Goal: Task Accomplishment & Management: Use online tool/utility

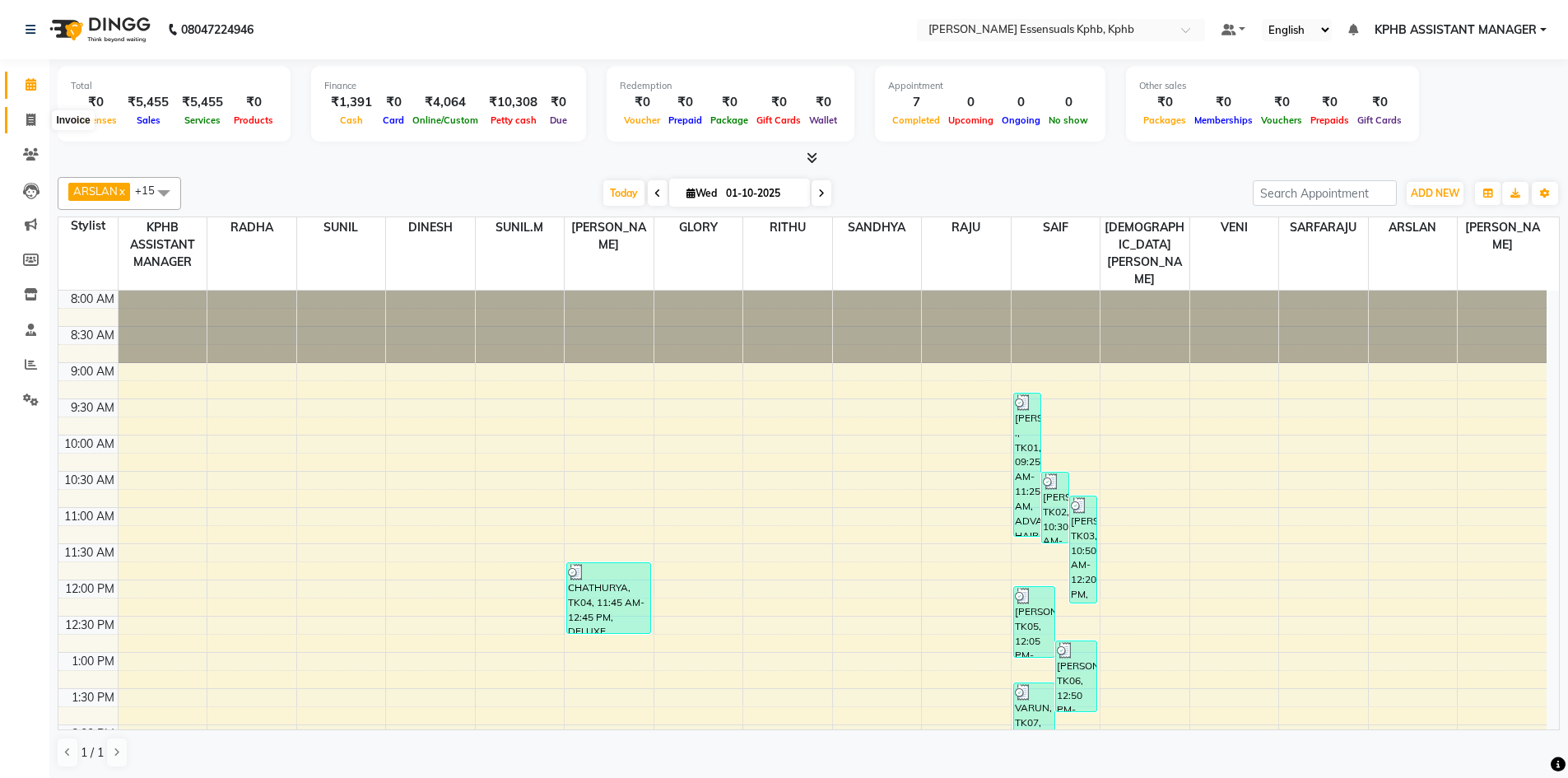
drag, startPoint x: 0, startPoint y: 0, endPoint x: 34, endPoint y: 127, distance: 131.5
click at [34, 127] on span at bounding box center [30, 120] width 28 height 19
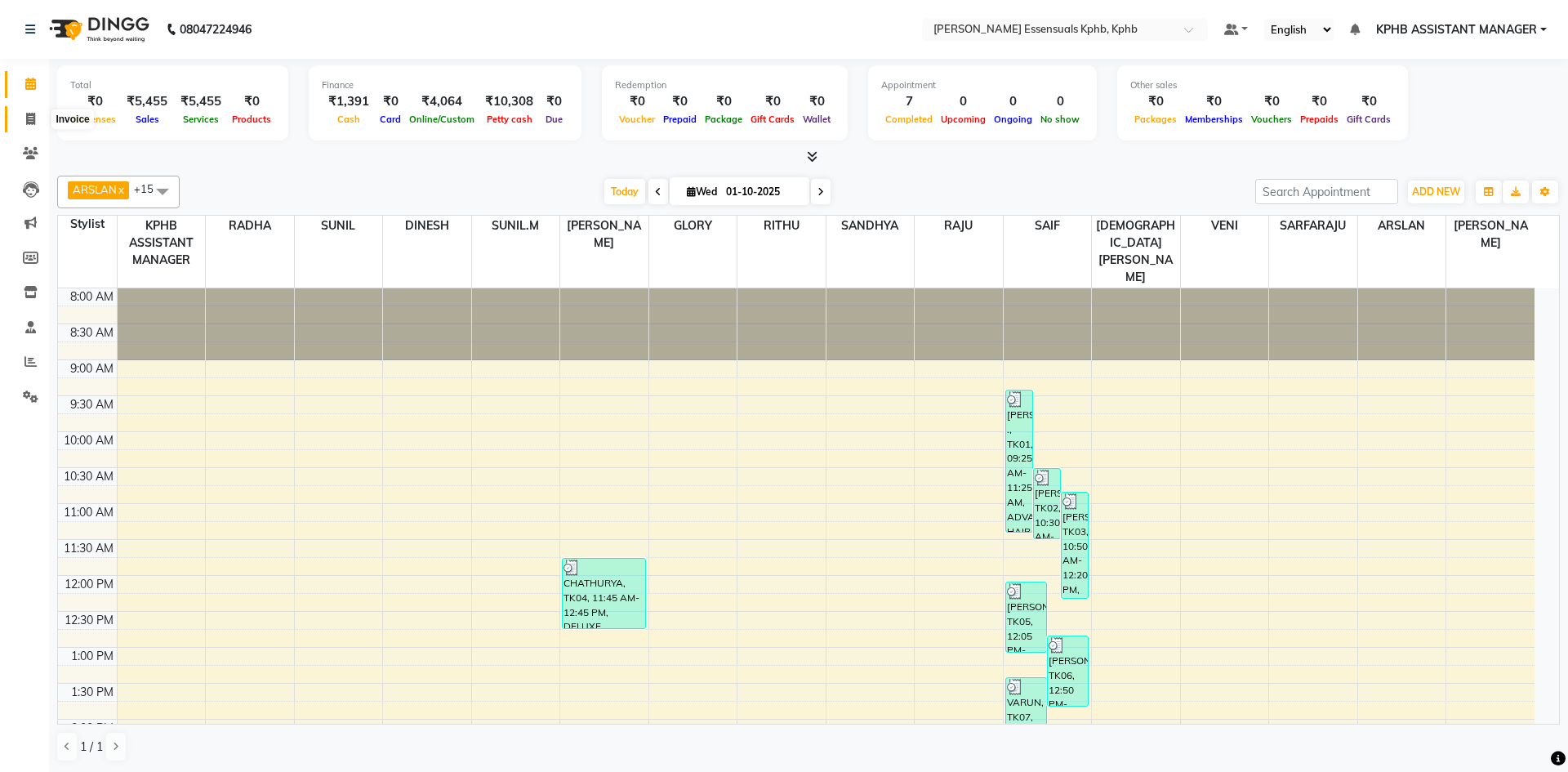
select select "service"
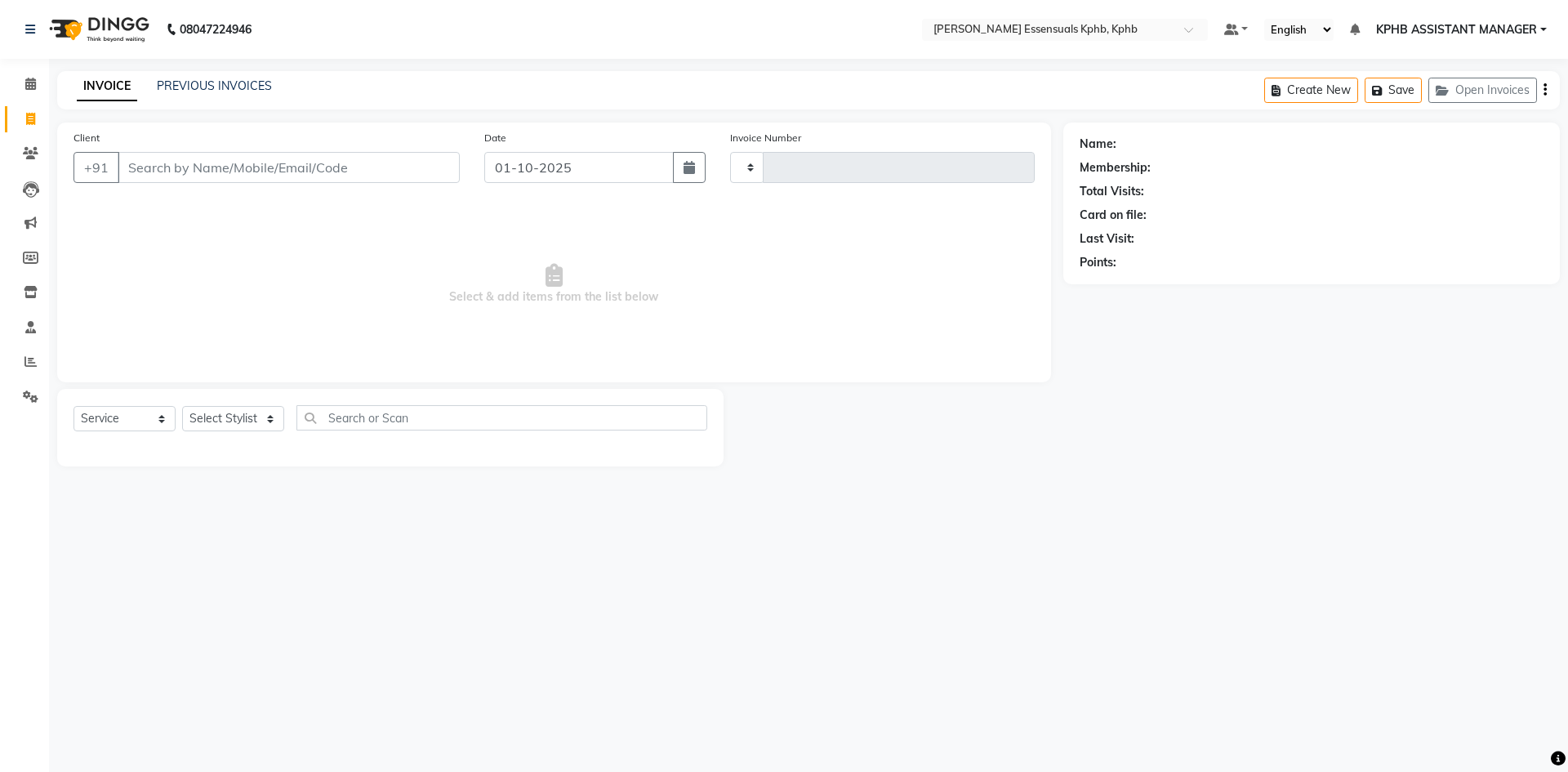
type input "1639"
select select "5938"
click at [259, 415] on select "Select Stylist ARSLAN DINESH GLORY KPHB ASSISTANT MANAGER KRISHNA VENI MANJULA …" at bounding box center [254, 418] width 144 height 26
select select "84873"
click at [182, 406] on select "Select Stylist ARSLAN DINESH GLORY KPHB ASSISTANT MANAGER KRISHNA VENI MANJULA …" at bounding box center [254, 418] width 144 height 26
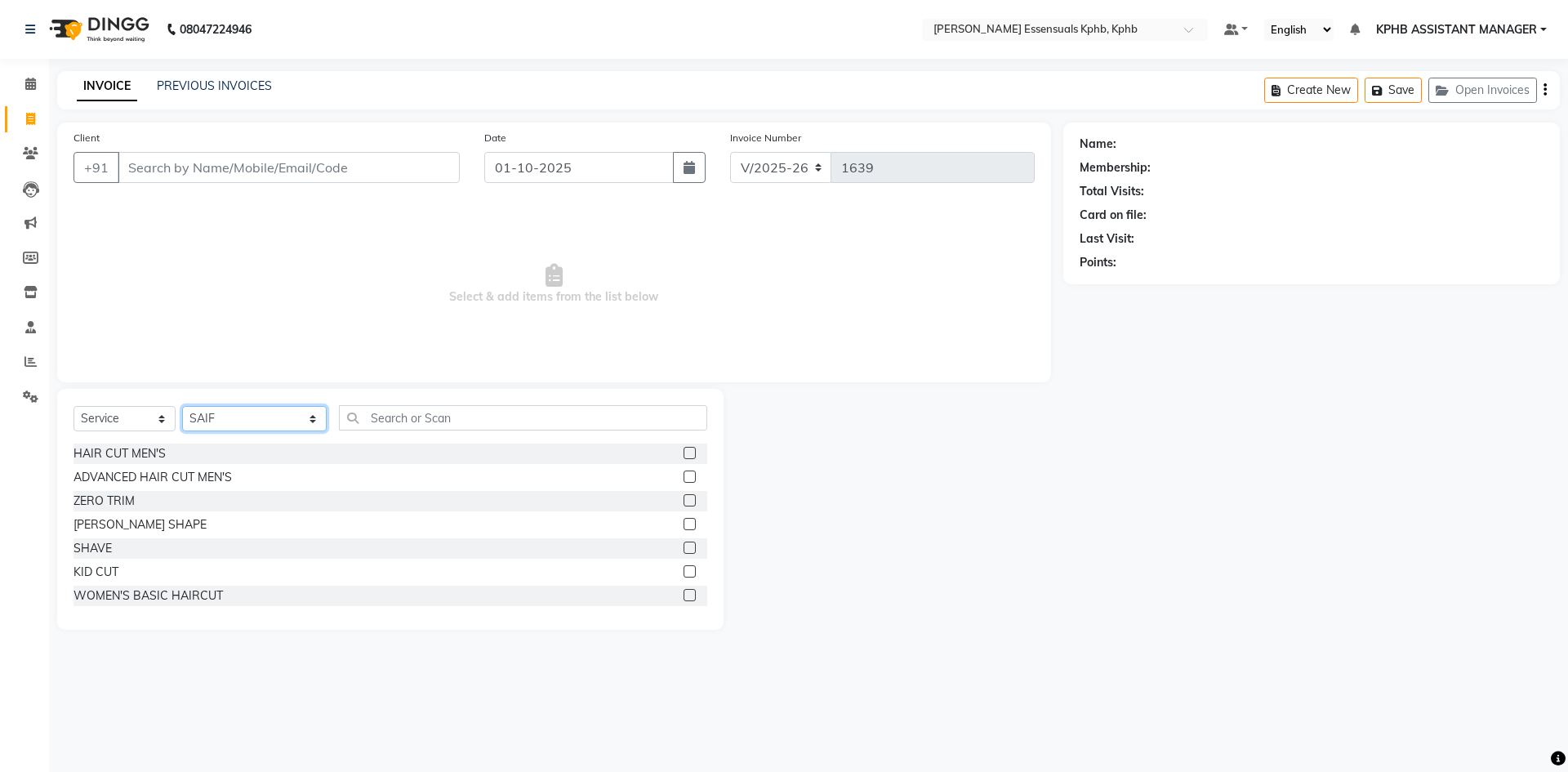
scroll to position [82, 0]
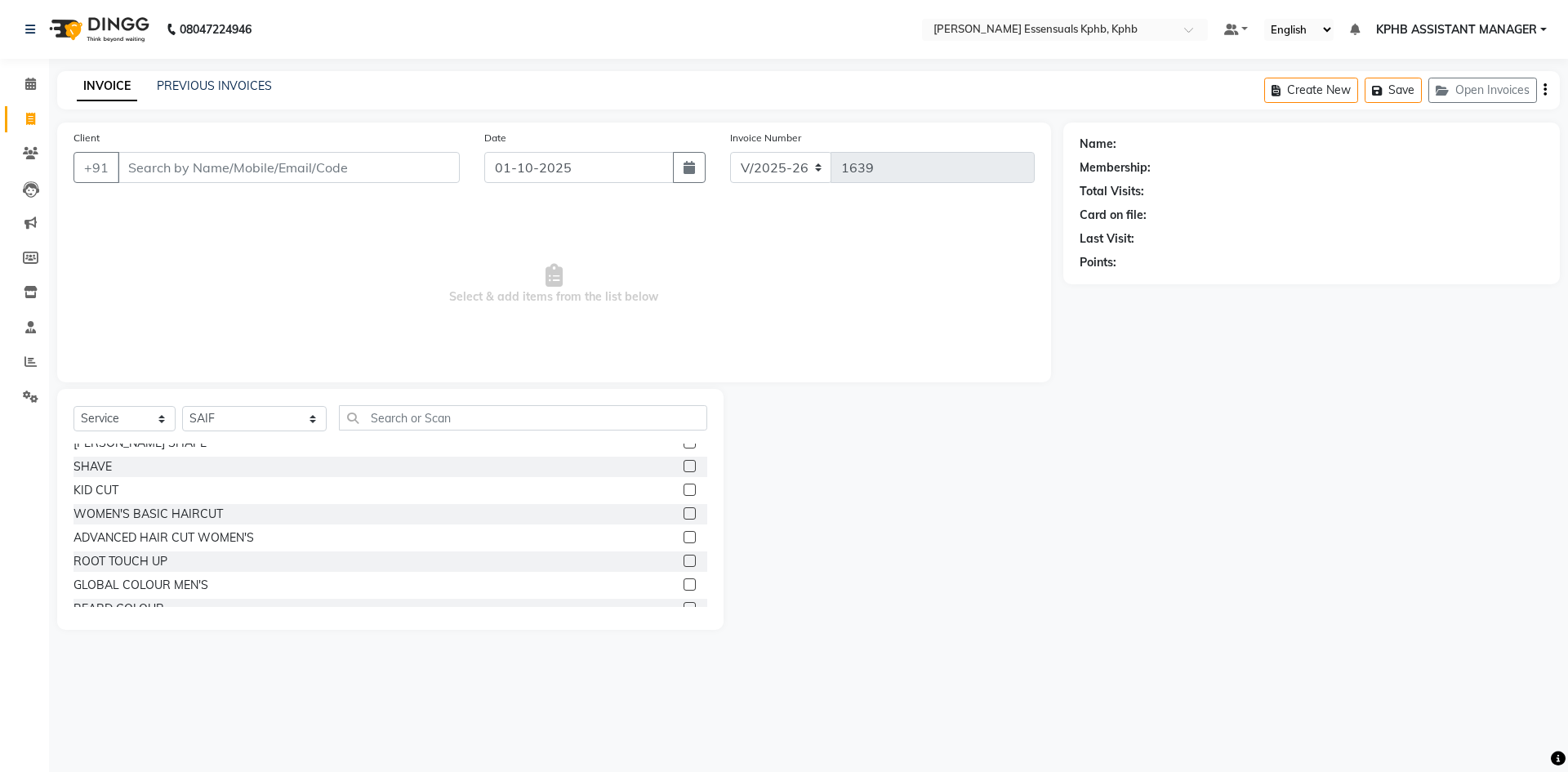
click at [683, 534] on label at bounding box center [689, 537] width 12 height 12
click at [683, 534] on input "checkbox" at bounding box center [688, 537] width 10 height 10
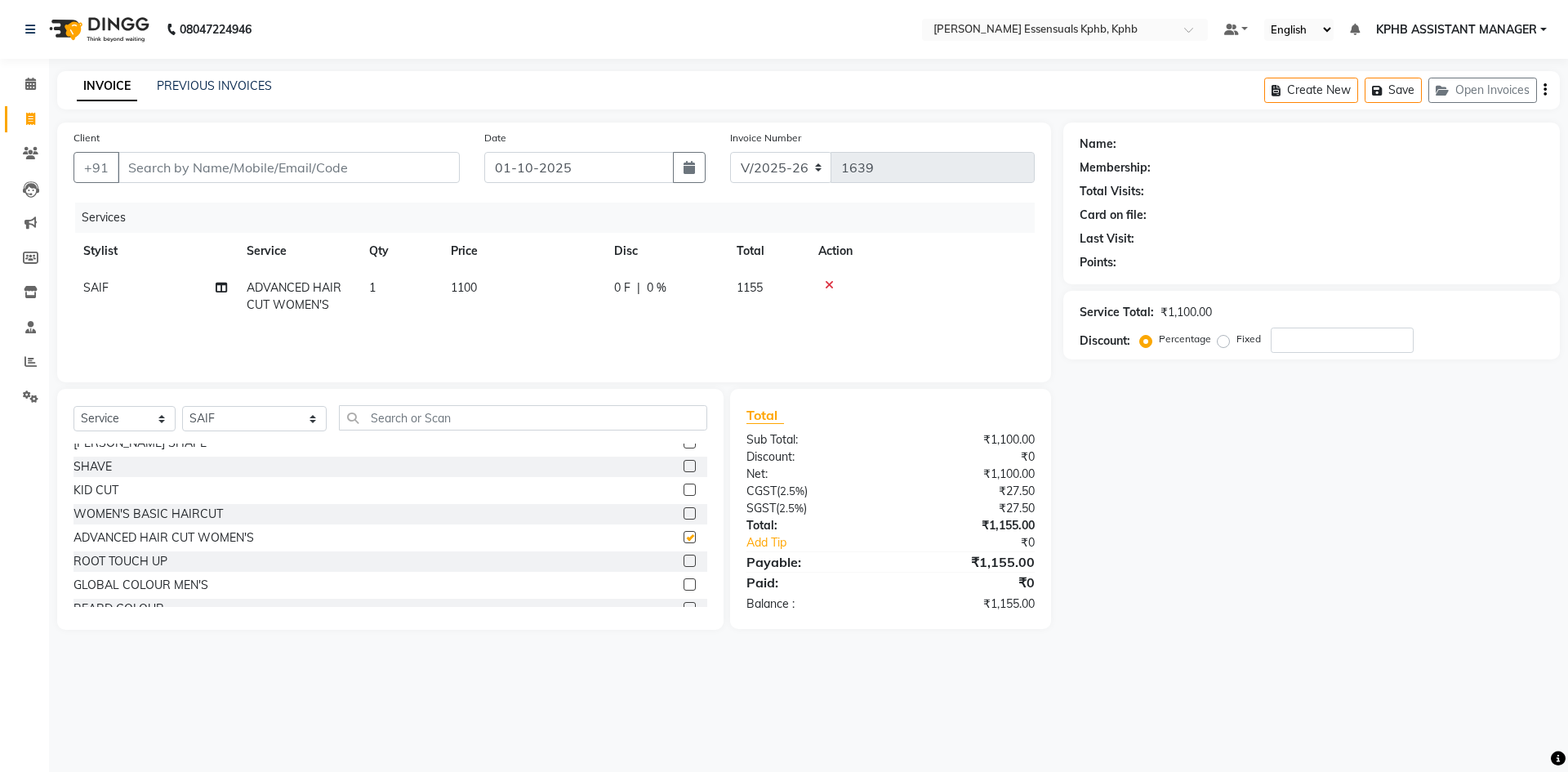
checkbox input "false"
click at [446, 264] on th "Price" at bounding box center [522, 251] width 163 height 37
click at [473, 293] on span "1100" at bounding box center [464, 287] width 26 height 15
select select "84873"
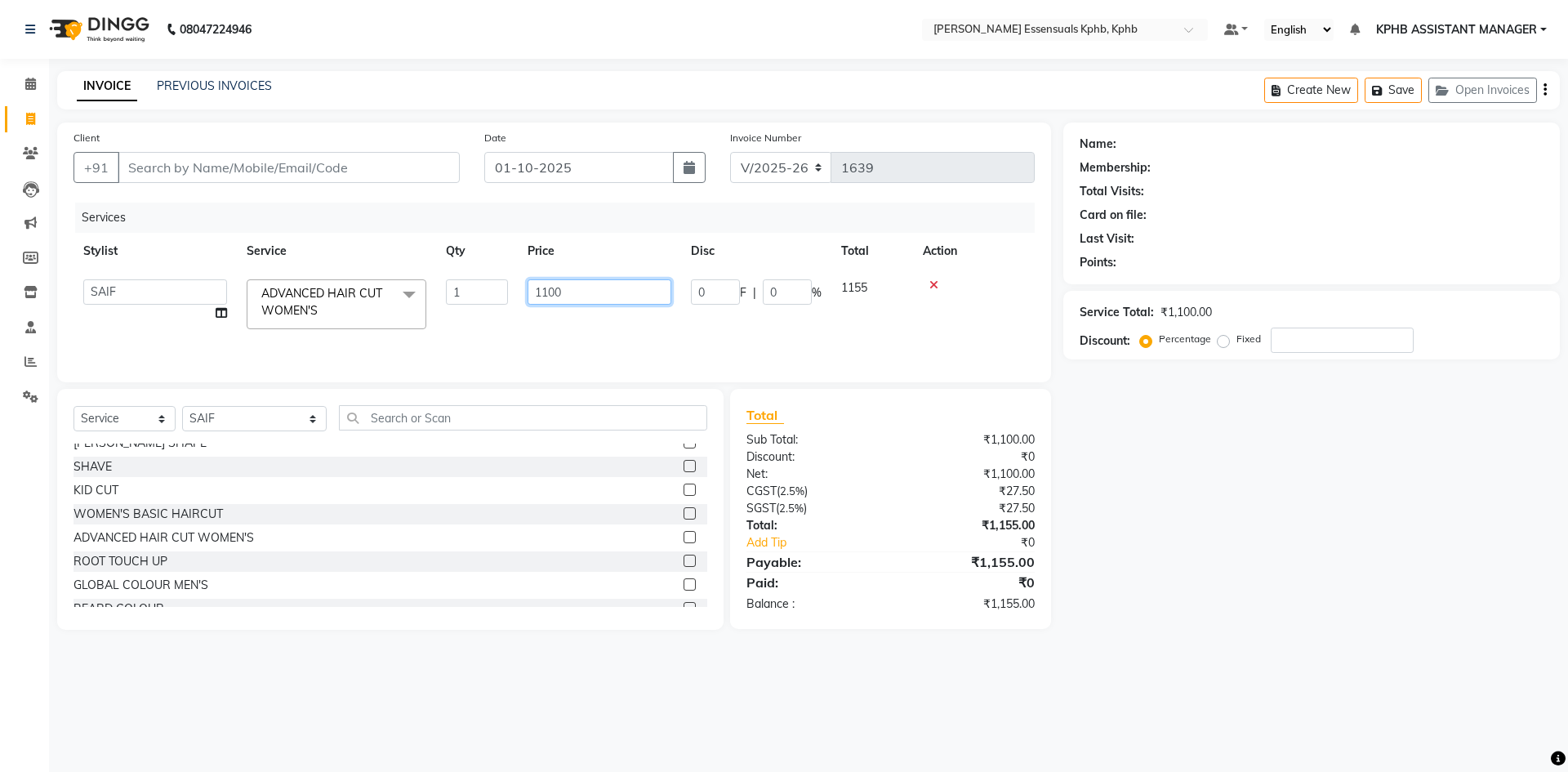
drag, startPoint x: 582, startPoint y: 295, endPoint x: 250, endPoint y: 286, distance: 332.1
click at [252, 286] on tr "ARSLAN DINESH GLORY KPHB ASSISTANT MANAGER KRISHNA VENI MANJULA NIKHITHA RADHA …" at bounding box center [553, 304] width 961 height 69
type input "1470"
click at [861, 523] on div "Total:" at bounding box center [812, 525] width 156 height 17
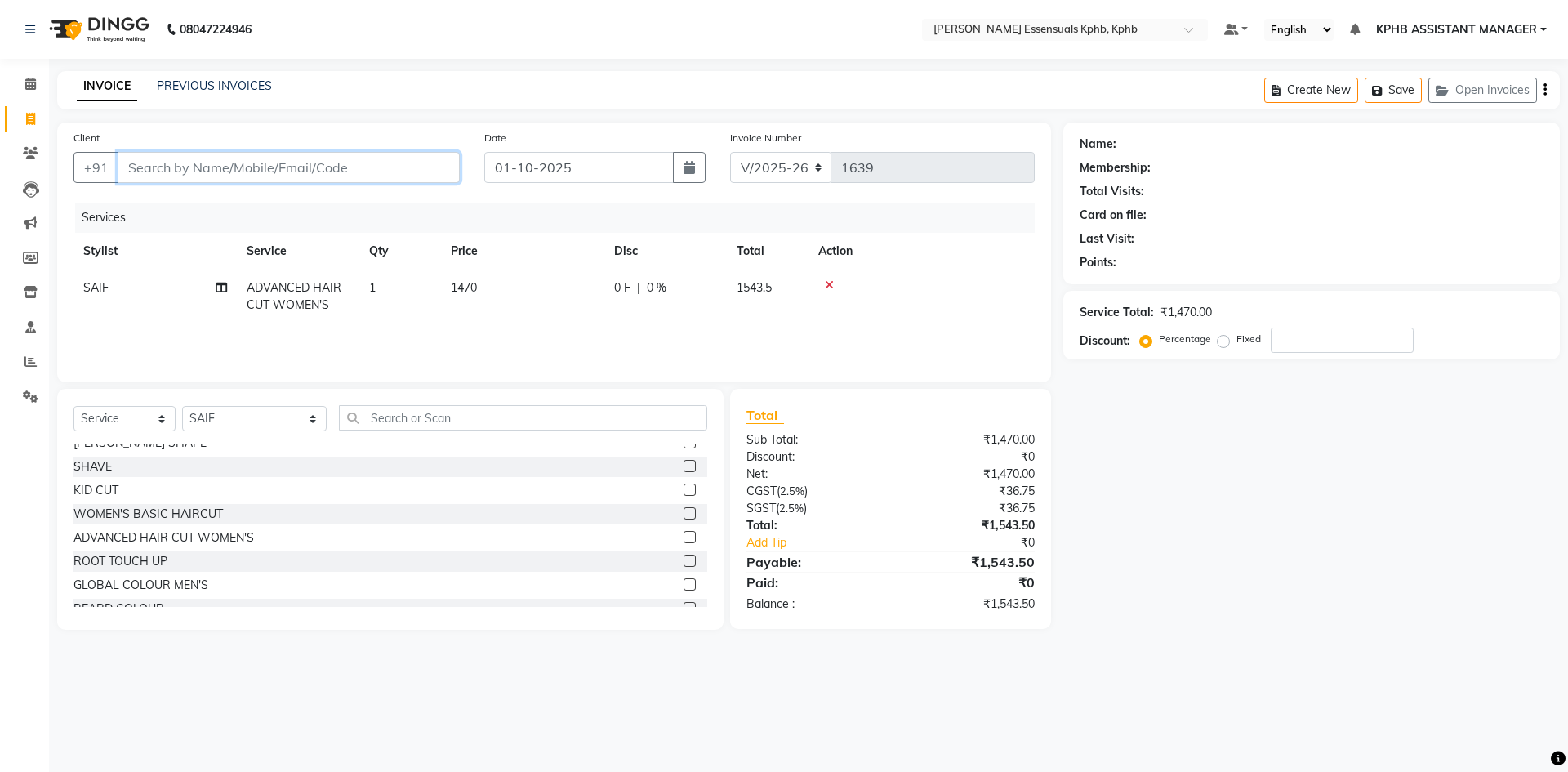
click at [207, 169] on input "Client" at bounding box center [289, 167] width 342 height 31
click at [487, 289] on td "1470" at bounding box center [522, 296] width 163 height 54
select select "84873"
click at [583, 306] on td "1470" at bounding box center [599, 304] width 163 height 69
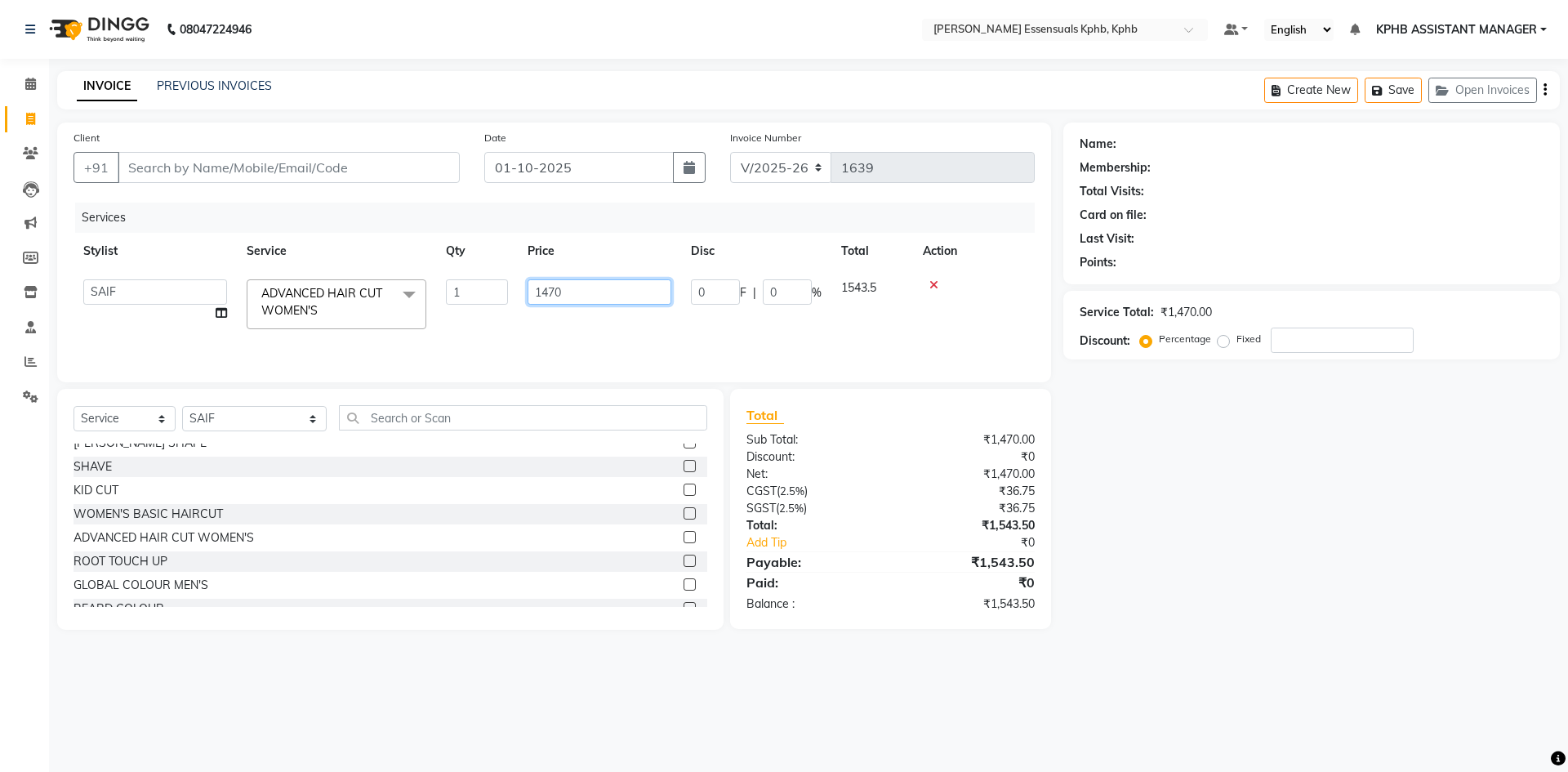
click at [584, 290] on input "1470" at bounding box center [600, 292] width 143 height 26
type input "1450"
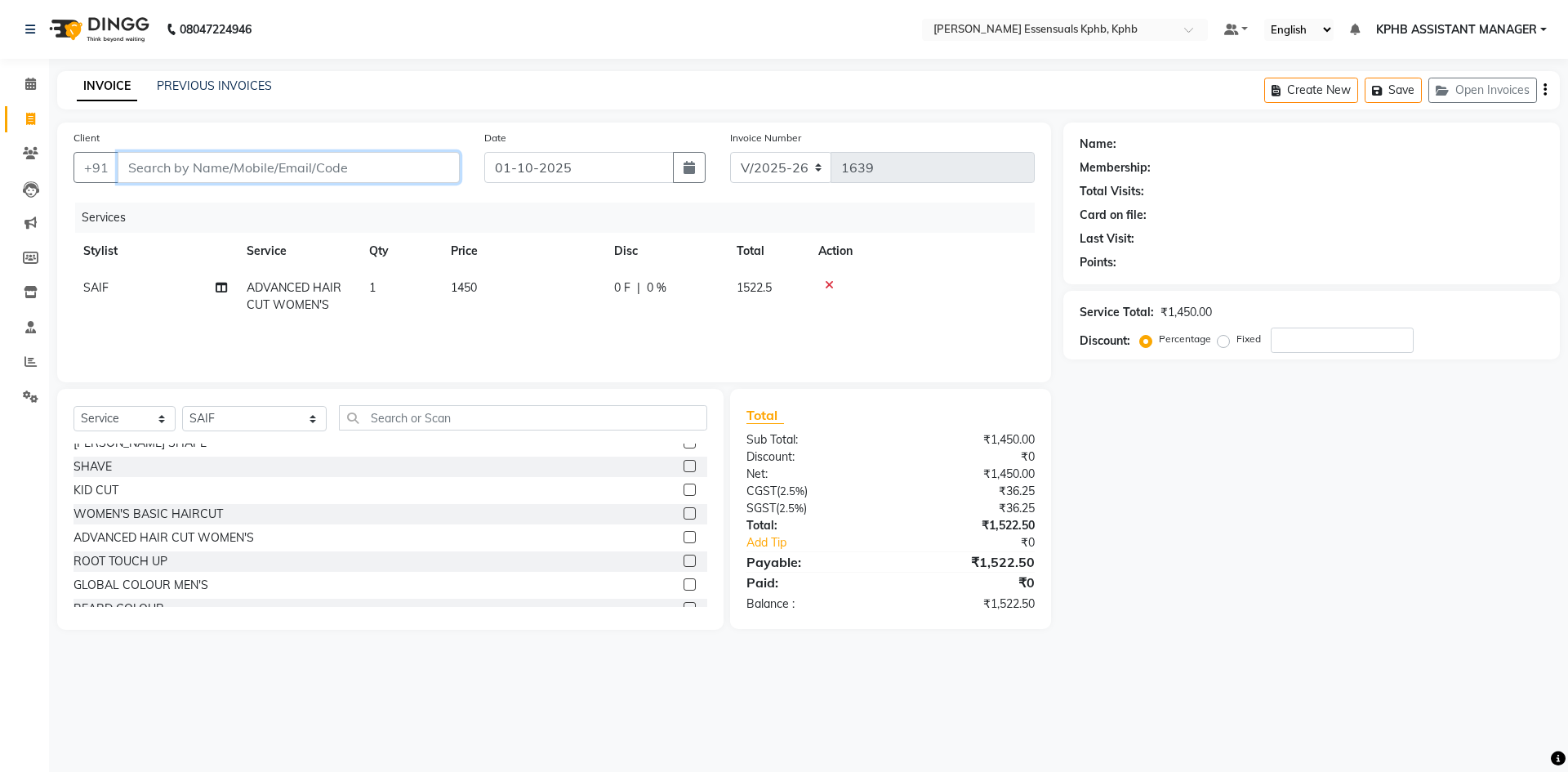
click at [261, 174] on input "Client" at bounding box center [289, 167] width 342 height 31
type input "8"
type input "0"
type input "8867482468"
click at [456, 169] on button "Add Client" at bounding box center [418, 167] width 84 height 31
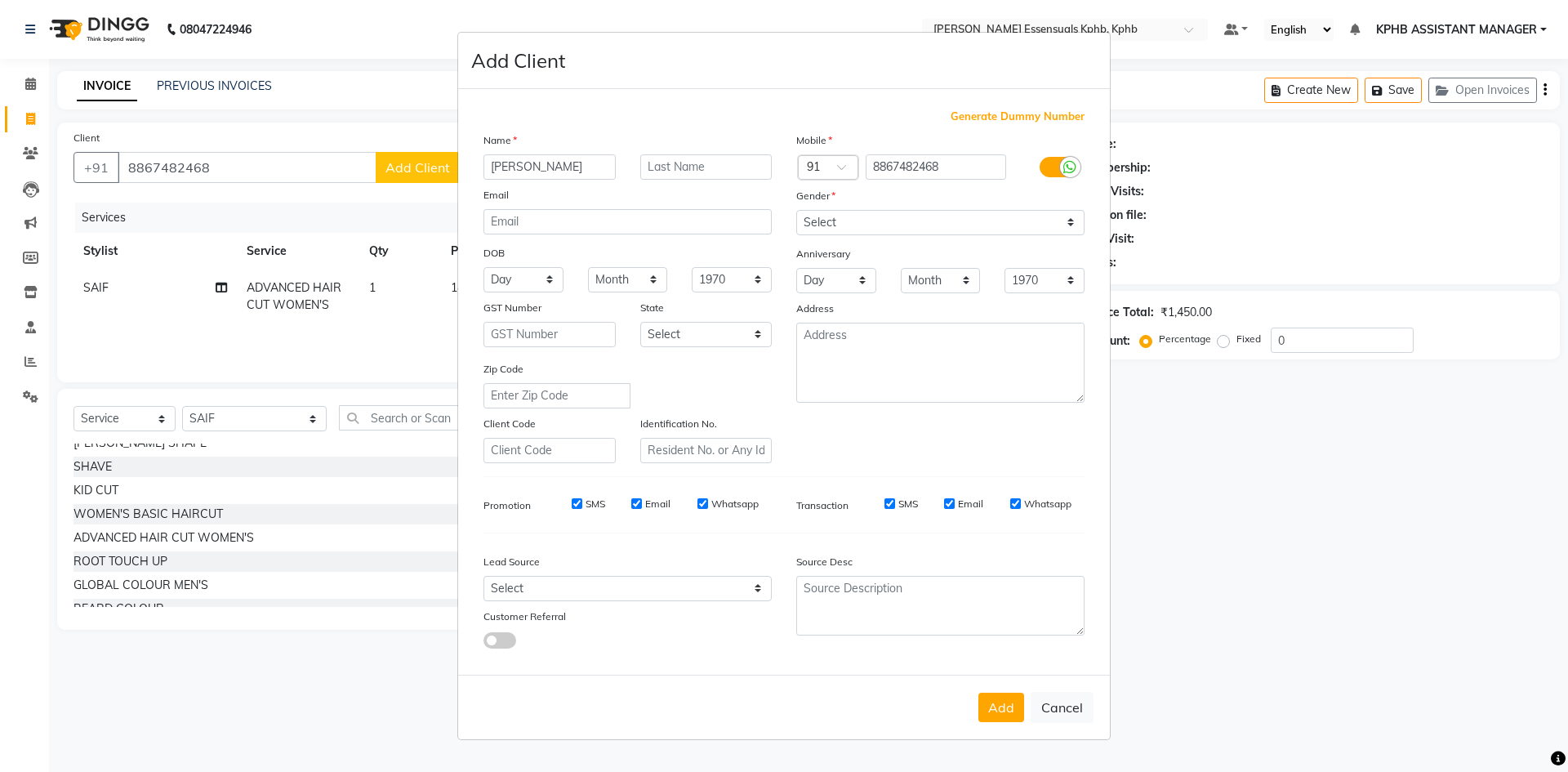
type input "NITISHA"
click at [921, 227] on select "Select Male Female Other Prefer Not To Say" at bounding box center [940, 223] width 289 height 26
select select "female"
click at [796, 210] on select "Select Male Female Other Prefer Not To Say" at bounding box center [940, 223] width 289 height 26
click at [970, 686] on div "Add Cancel" at bounding box center [783, 707] width 652 height 65
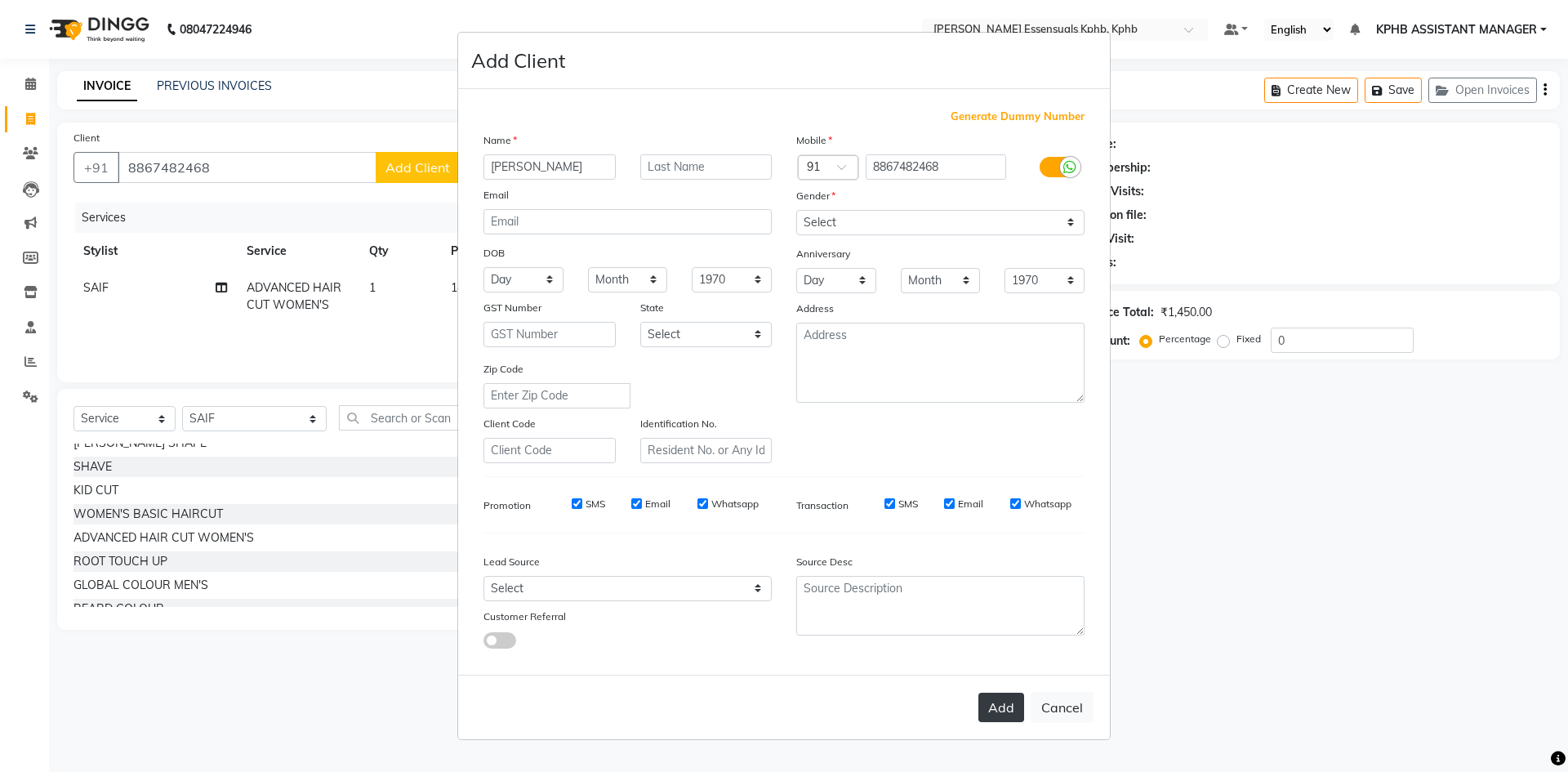
click at [990, 713] on button "Add" at bounding box center [1002, 707] width 46 height 29
select select
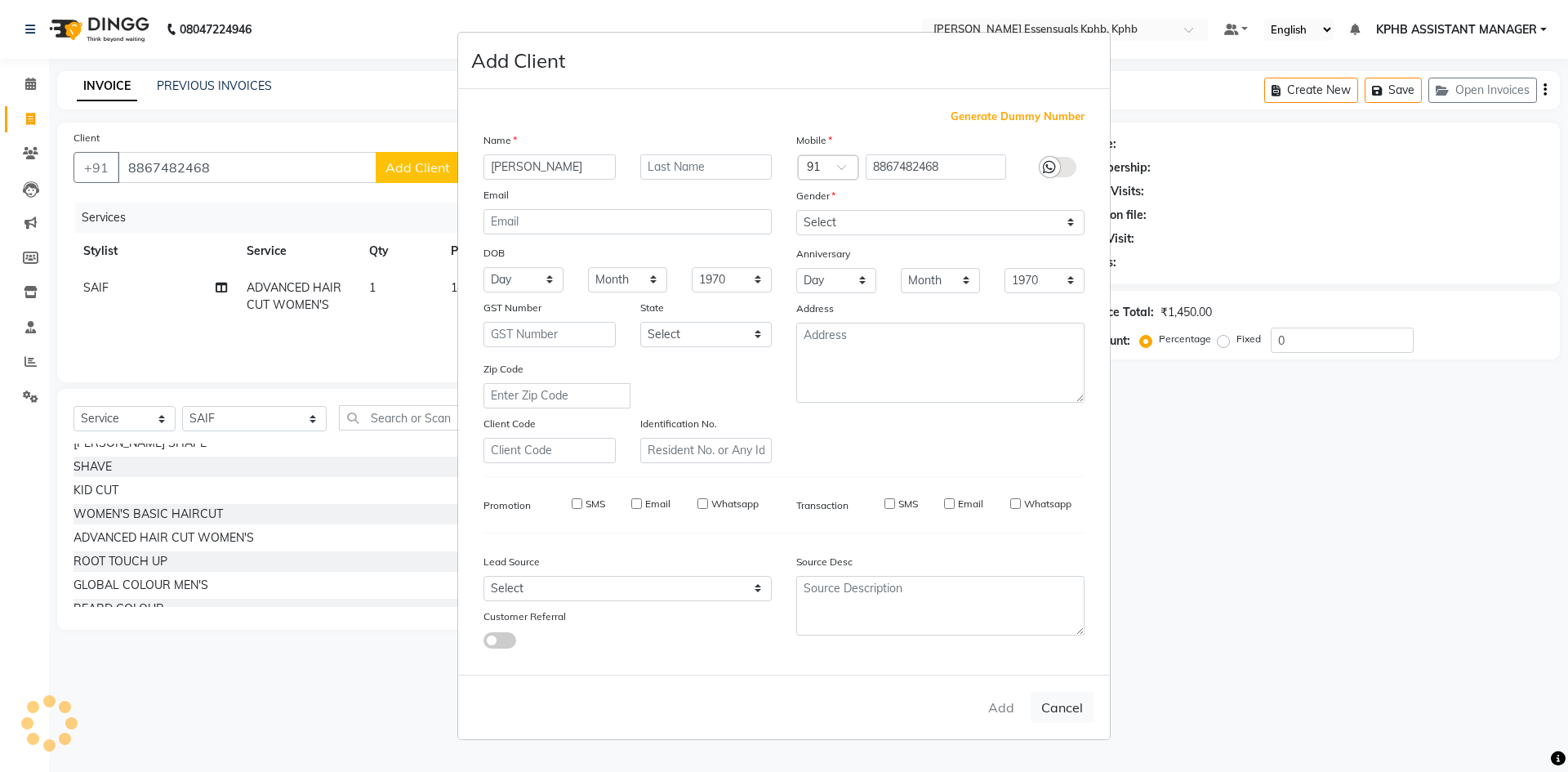
select select
checkbox input "false"
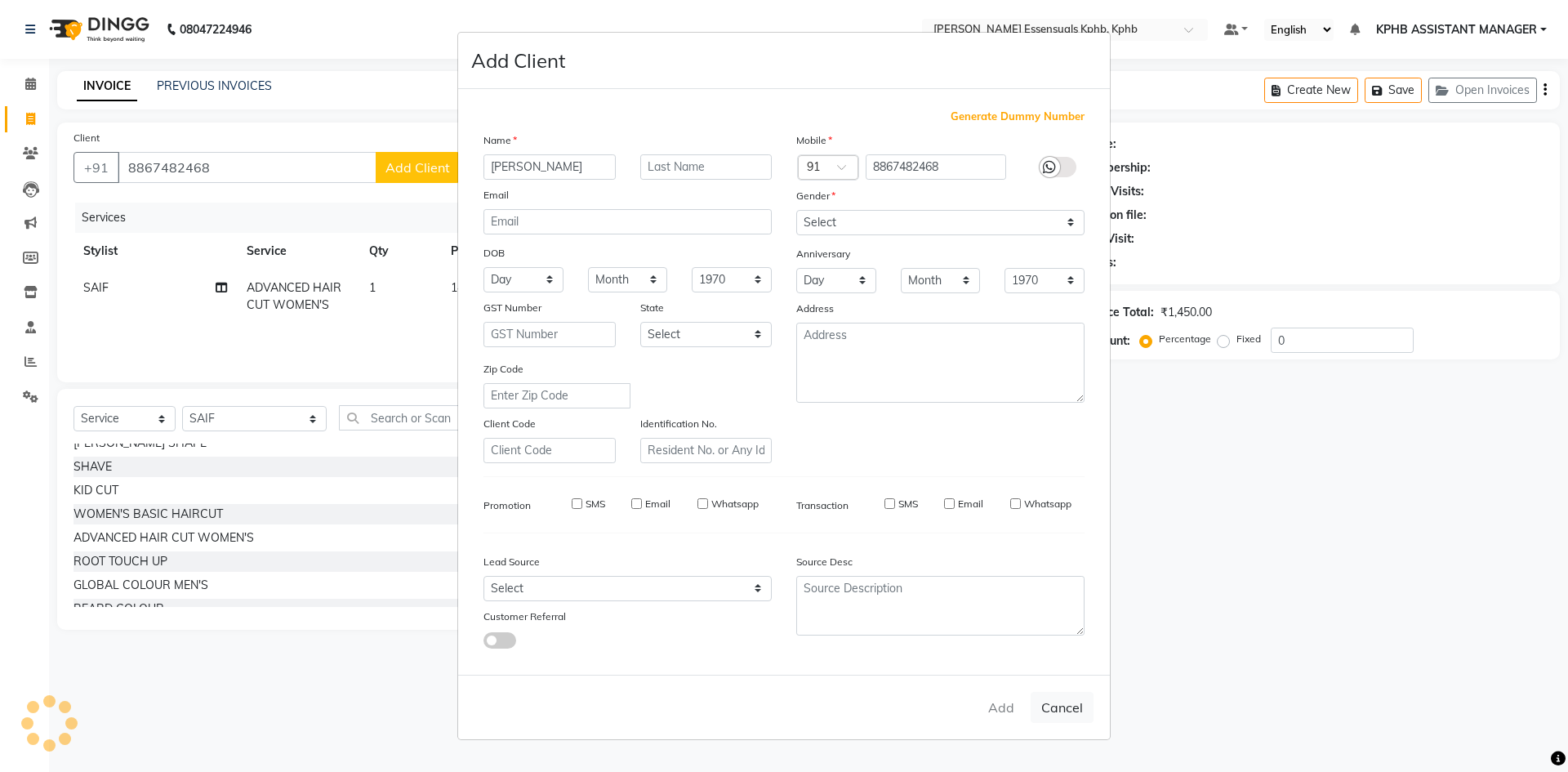
checkbox input "false"
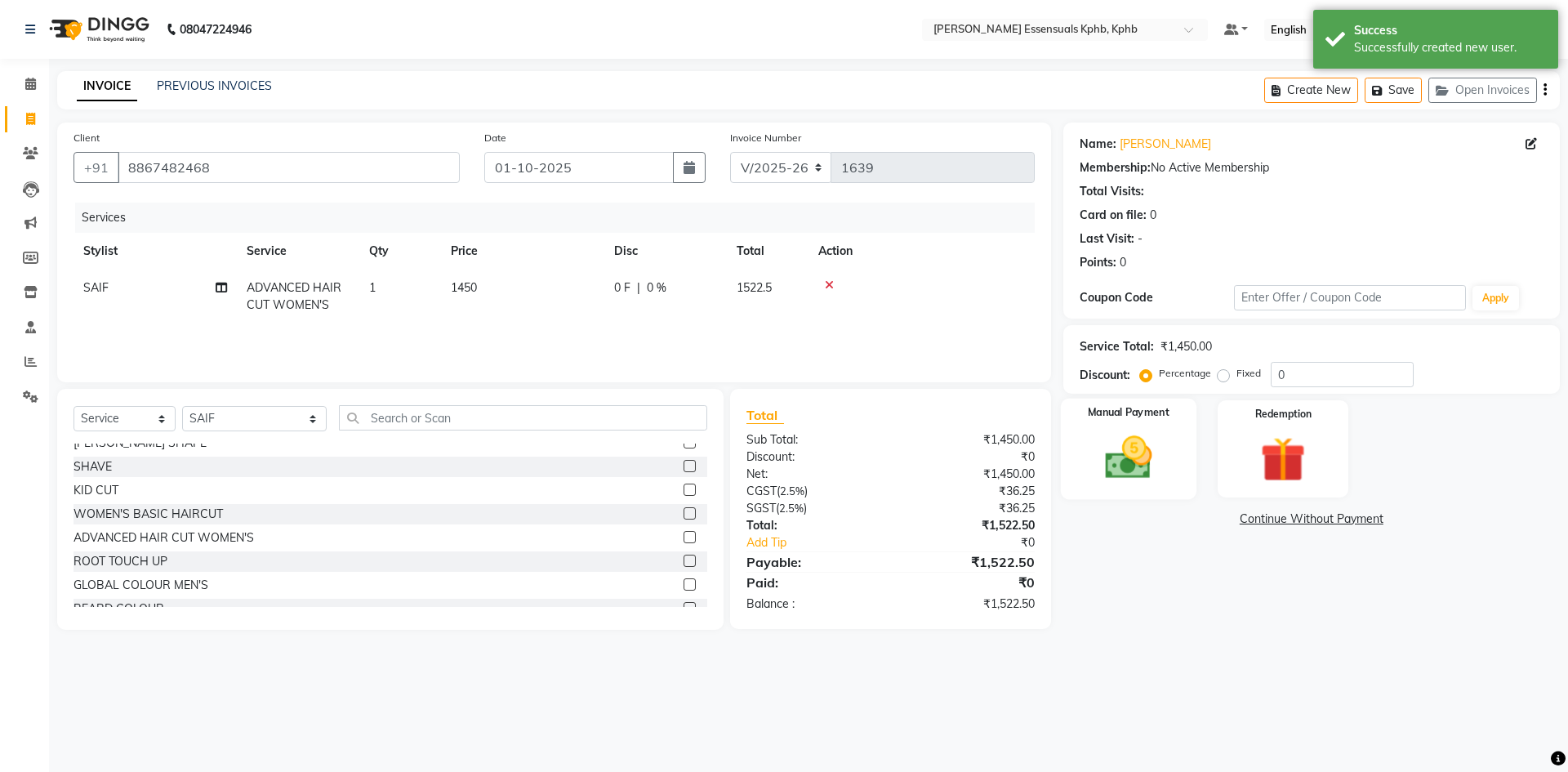
click at [1124, 453] on img at bounding box center [1128, 457] width 76 height 54
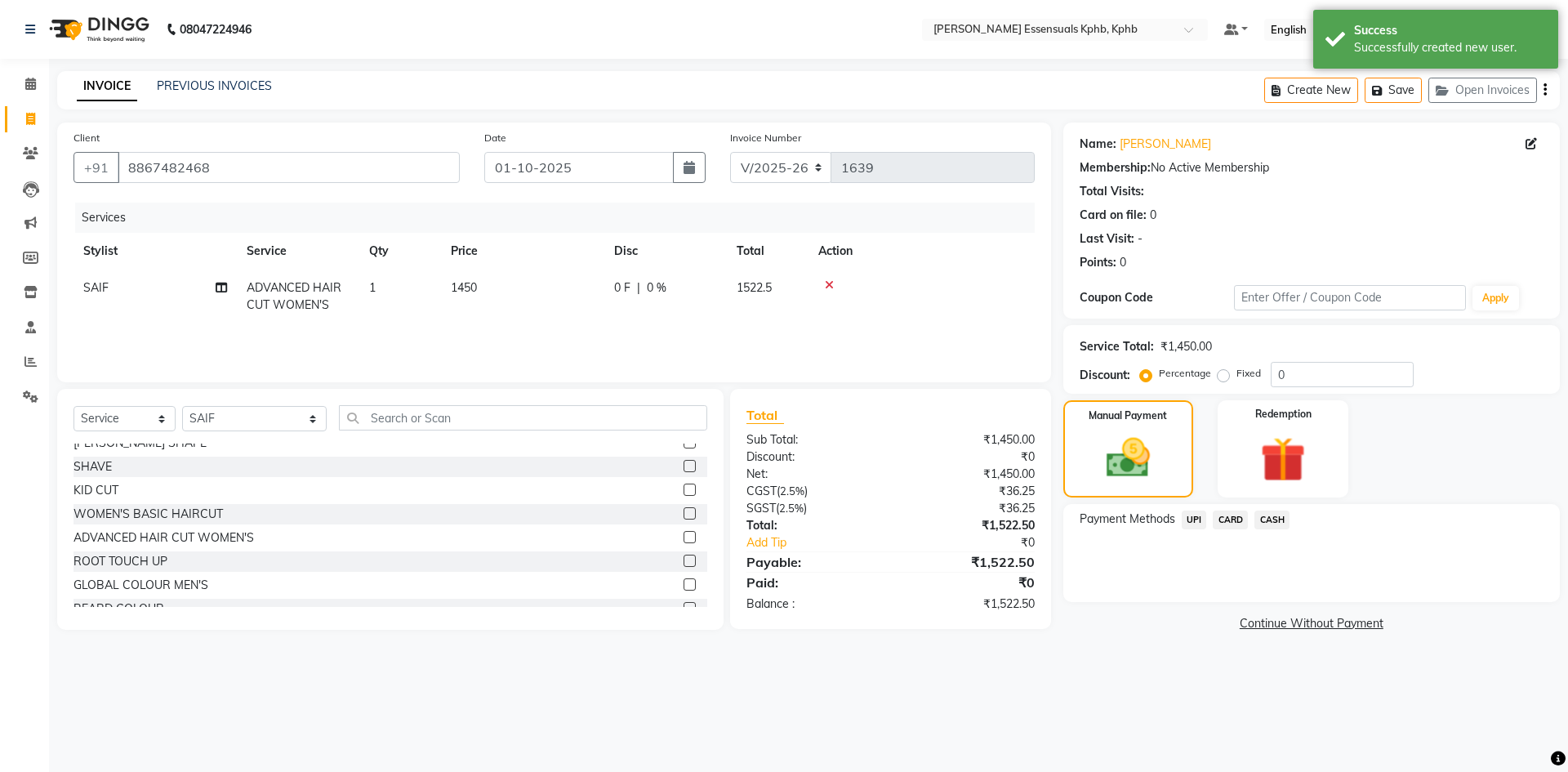
click at [1189, 522] on span "UPI" at bounding box center [1195, 520] width 26 height 19
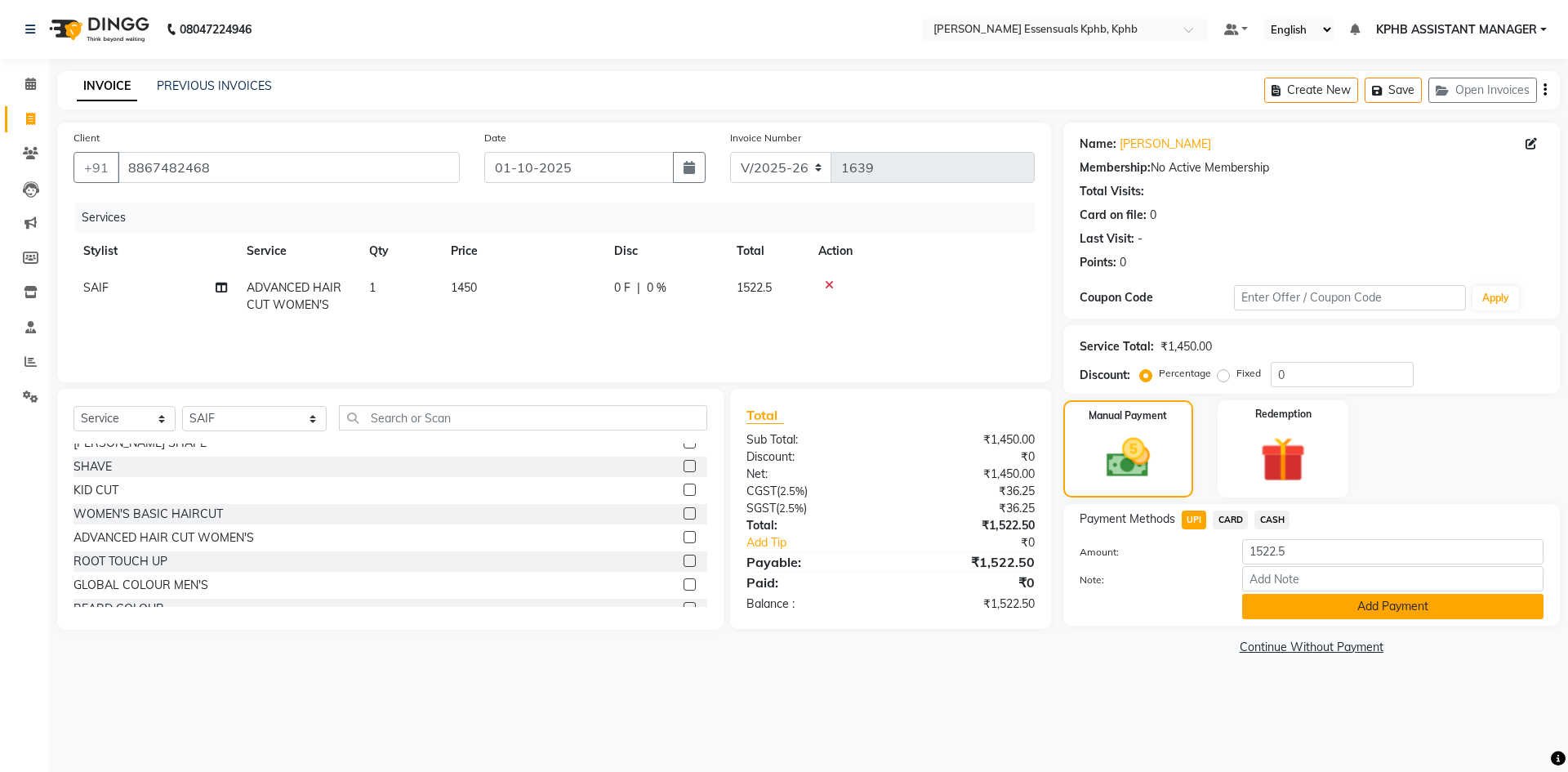
click at [1268, 611] on button "Add Payment" at bounding box center [1392, 606] width 301 height 26
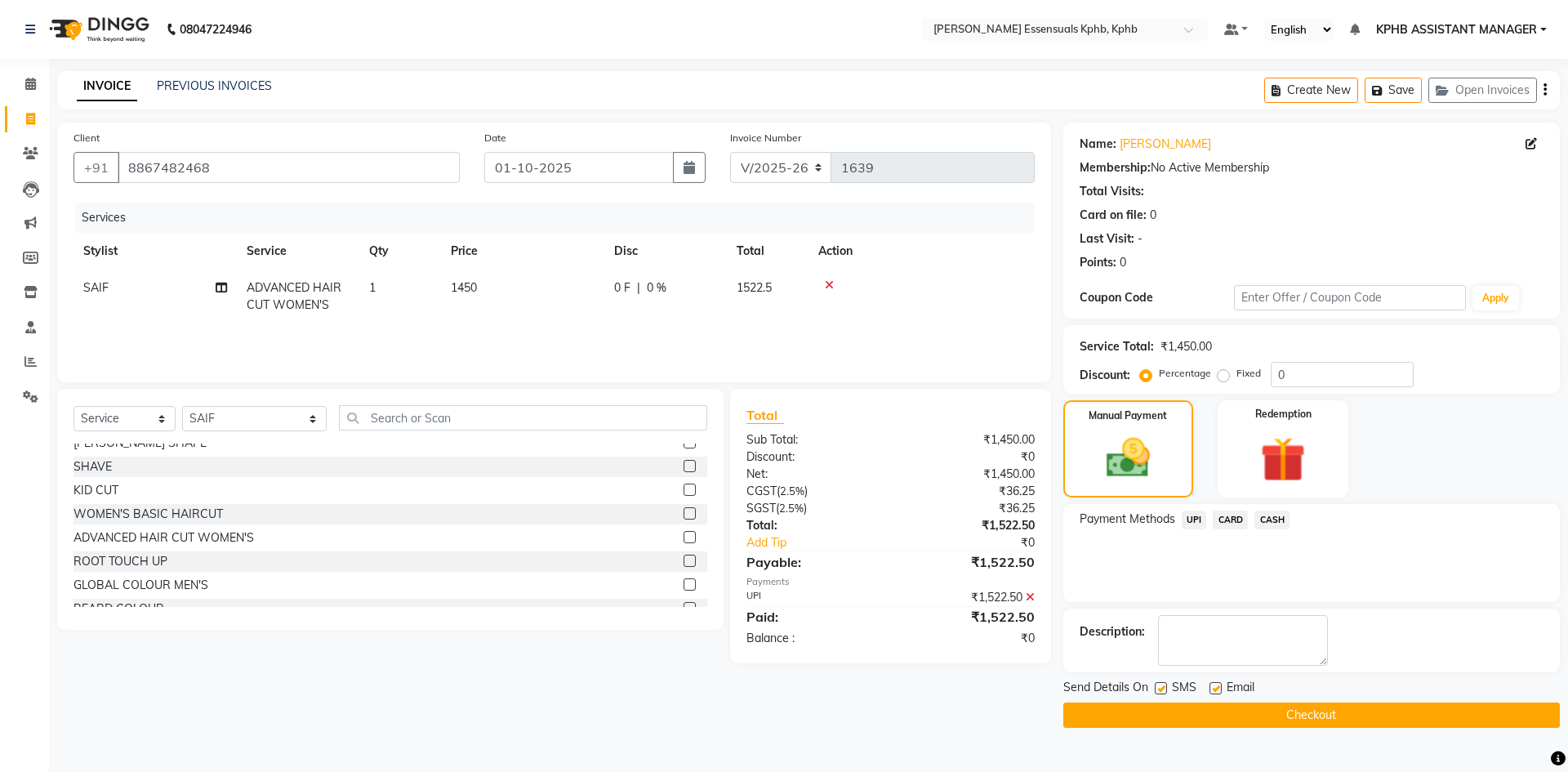
click at [1349, 711] on button "Checkout" at bounding box center [1311, 715] width 496 height 26
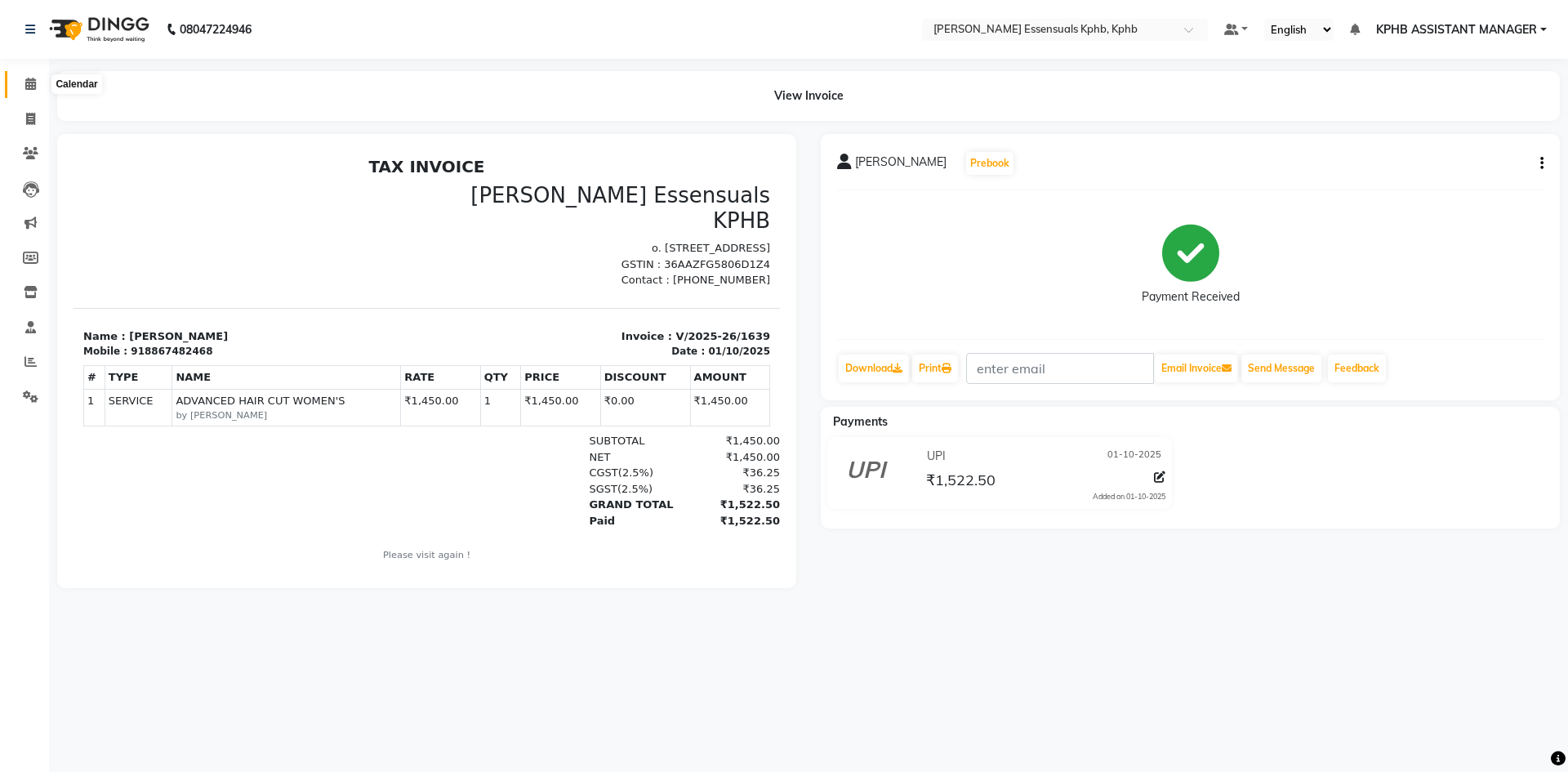
click at [31, 85] on icon at bounding box center [31, 84] width 10 height 12
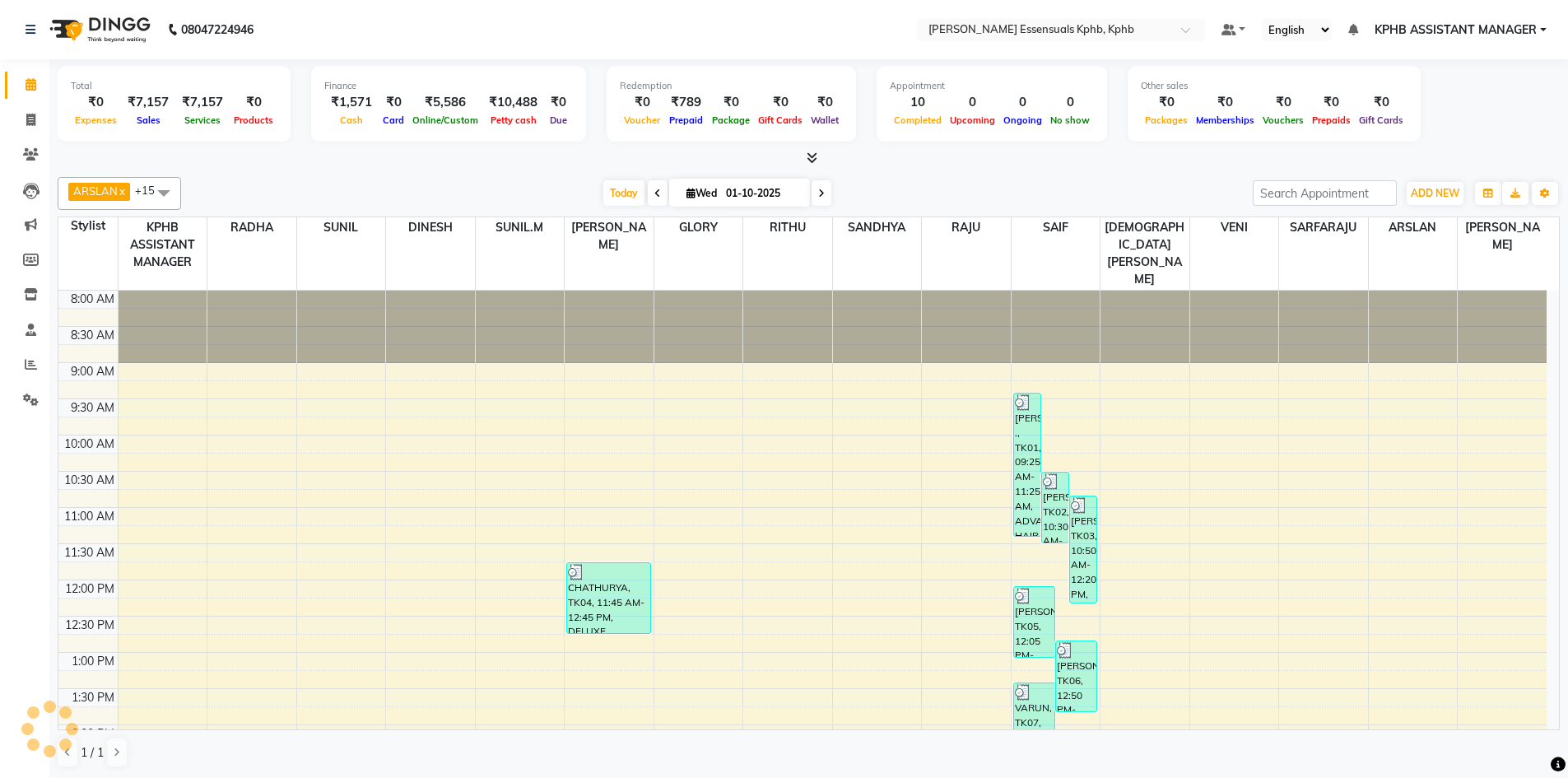
scroll to position [454, 0]
